Goal: Task Accomplishment & Management: Complete application form

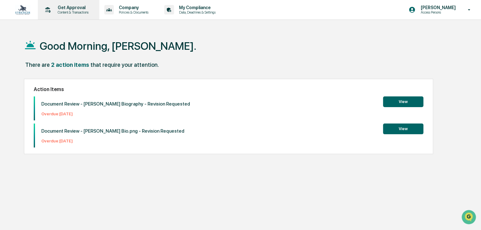
click at [65, 8] on p "Get Approval" at bounding box center [72, 7] width 39 height 5
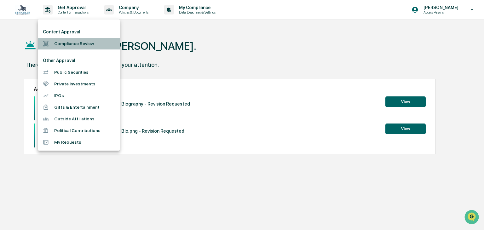
click at [79, 42] on li "Compliance Review" at bounding box center [79, 44] width 82 height 12
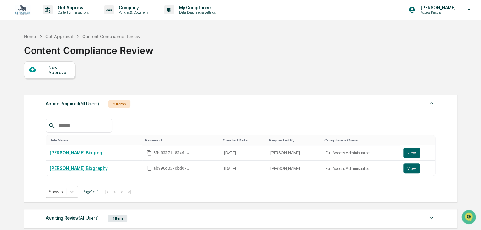
click at [59, 73] on div "New Approval" at bounding box center [58, 70] width 21 height 10
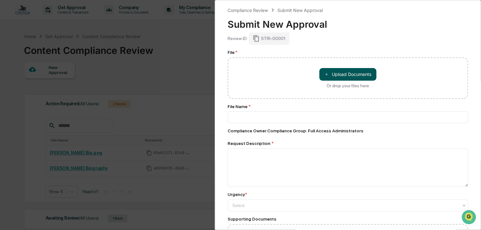
click at [330, 68] on button "＋ Upload Documents" at bounding box center [347, 74] width 57 height 13
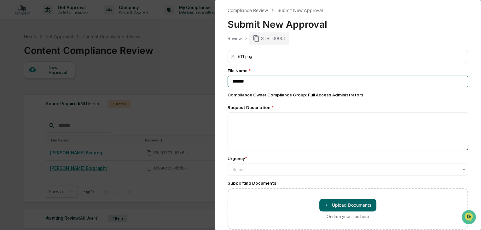
click at [312, 81] on input "*******" at bounding box center [347, 82] width 240 height 12
type input "**********"
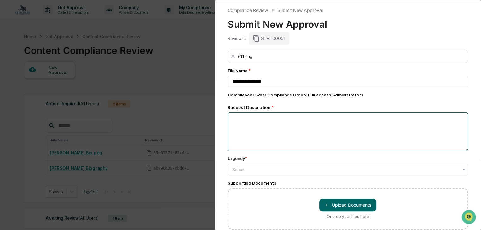
click at [303, 116] on textarea at bounding box center [347, 131] width 240 height 38
type textarea "**********"
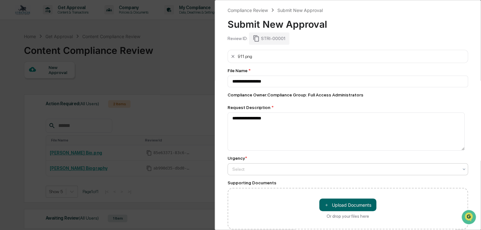
click at [307, 170] on div at bounding box center [345, 169] width 226 height 6
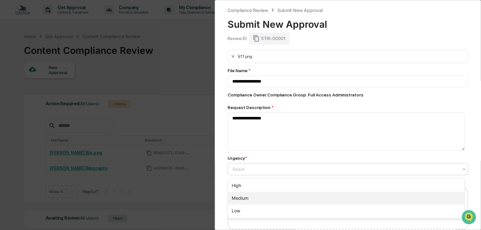
click at [288, 197] on div "Medium" at bounding box center [346, 198] width 236 height 13
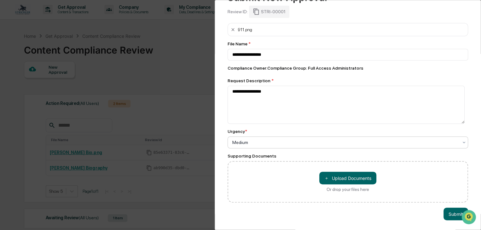
scroll to position [1, 0]
click at [443, 212] on button "Submit" at bounding box center [455, 214] width 25 height 13
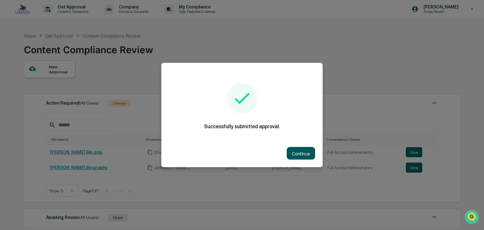
click at [308, 158] on button "Continue" at bounding box center [301, 153] width 28 height 13
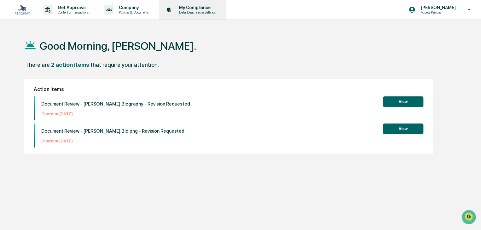
click at [191, 7] on p "My Compliance" at bounding box center [196, 7] width 45 height 5
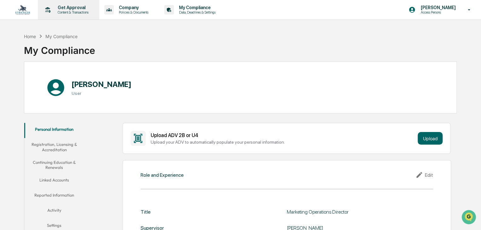
click at [74, 9] on p "Get Approval" at bounding box center [72, 7] width 39 height 5
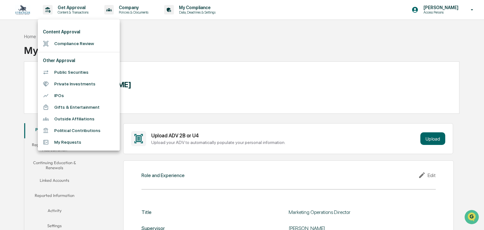
drag, startPoint x: 10, startPoint y: 13, endPoint x: 15, endPoint y: 11, distance: 5.5
click at [10, 14] on div at bounding box center [242, 115] width 484 height 230
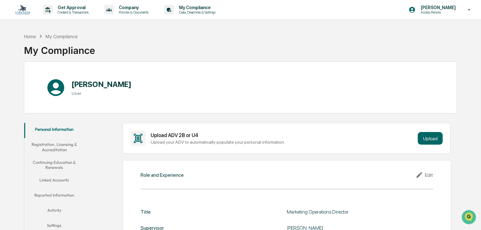
click at [18, 10] on div "Content Approval Compliance Review Other Approval Public Securities Private Inv…" at bounding box center [240, 115] width 481 height 230
click at [18, 10] on img at bounding box center [22, 10] width 15 height 10
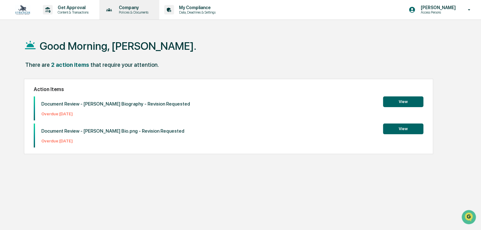
click at [117, 15] on div "Company Policies & Documents" at bounding box center [129, 10] width 54 height 20
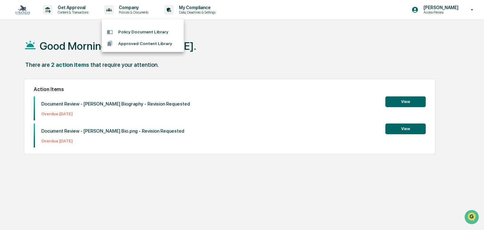
click at [91, 31] on div at bounding box center [242, 115] width 484 height 230
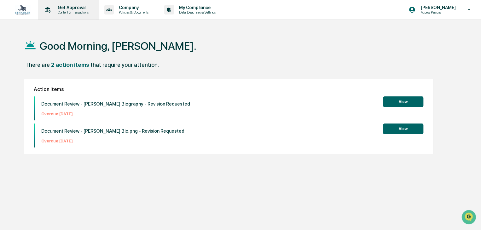
click at [78, 9] on p "Get Approval" at bounding box center [72, 7] width 39 height 5
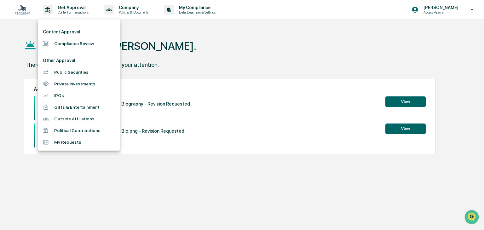
click at [198, 47] on div at bounding box center [242, 115] width 484 height 230
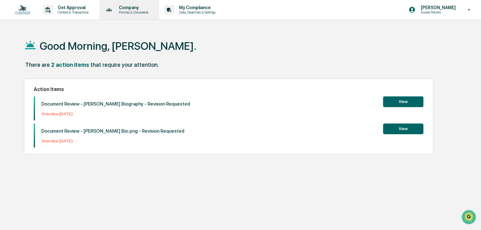
click at [145, 7] on p "Company" at bounding box center [133, 7] width 38 height 5
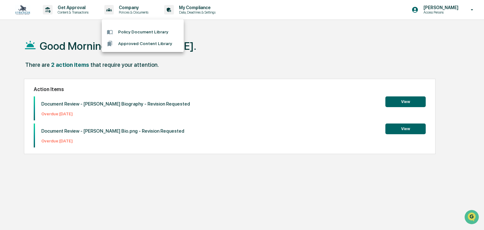
click at [149, 40] on li "Approved Content Library" at bounding box center [143, 44] width 82 height 12
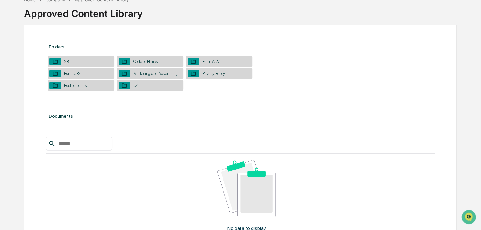
click at [159, 72] on div "Marketing and Advertising" at bounding box center [155, 73] width 51 height 5
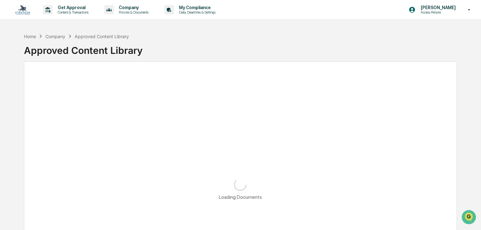
click at [20, 7] on img at bounding box center [22, 10] width 15 height 10
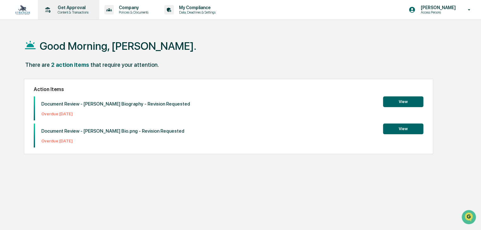
click at [92, 6] on p "Get Approval" at bounding box center [72, 7] width 39 height 5
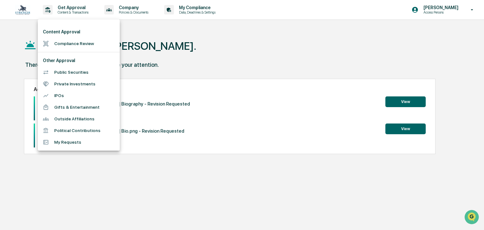
click at [170, 32] on div at bounding box center [242, 115] width 484 height 230
